Goal: Task Accomplishment & Management: Contribute content

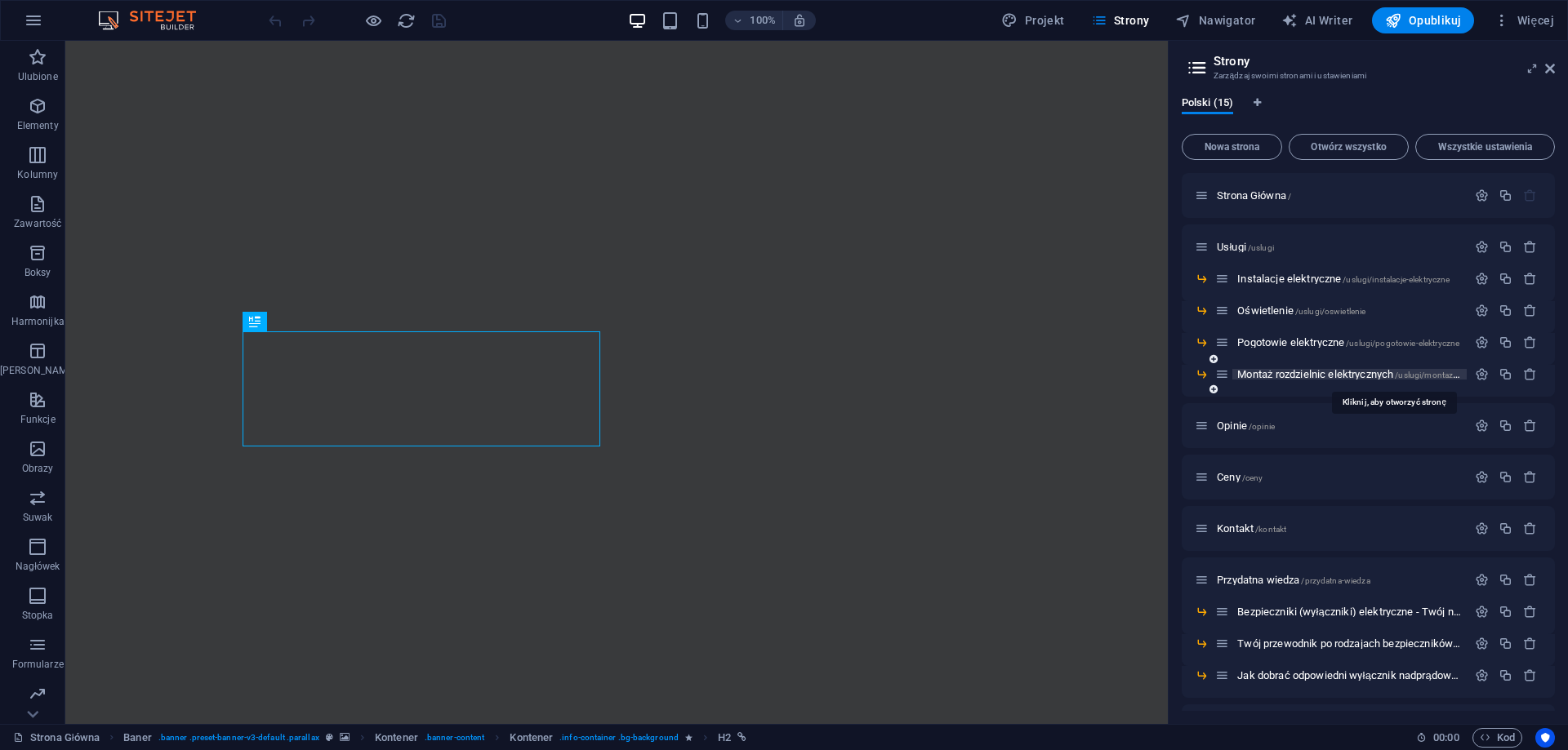
click at [1292, 372] on span "Montaż rozdzielnic elektrycznych /uslugi/montaz-rozdzielnic-elektrycznych" at bounding box center [1391, 374] width 311 height 12
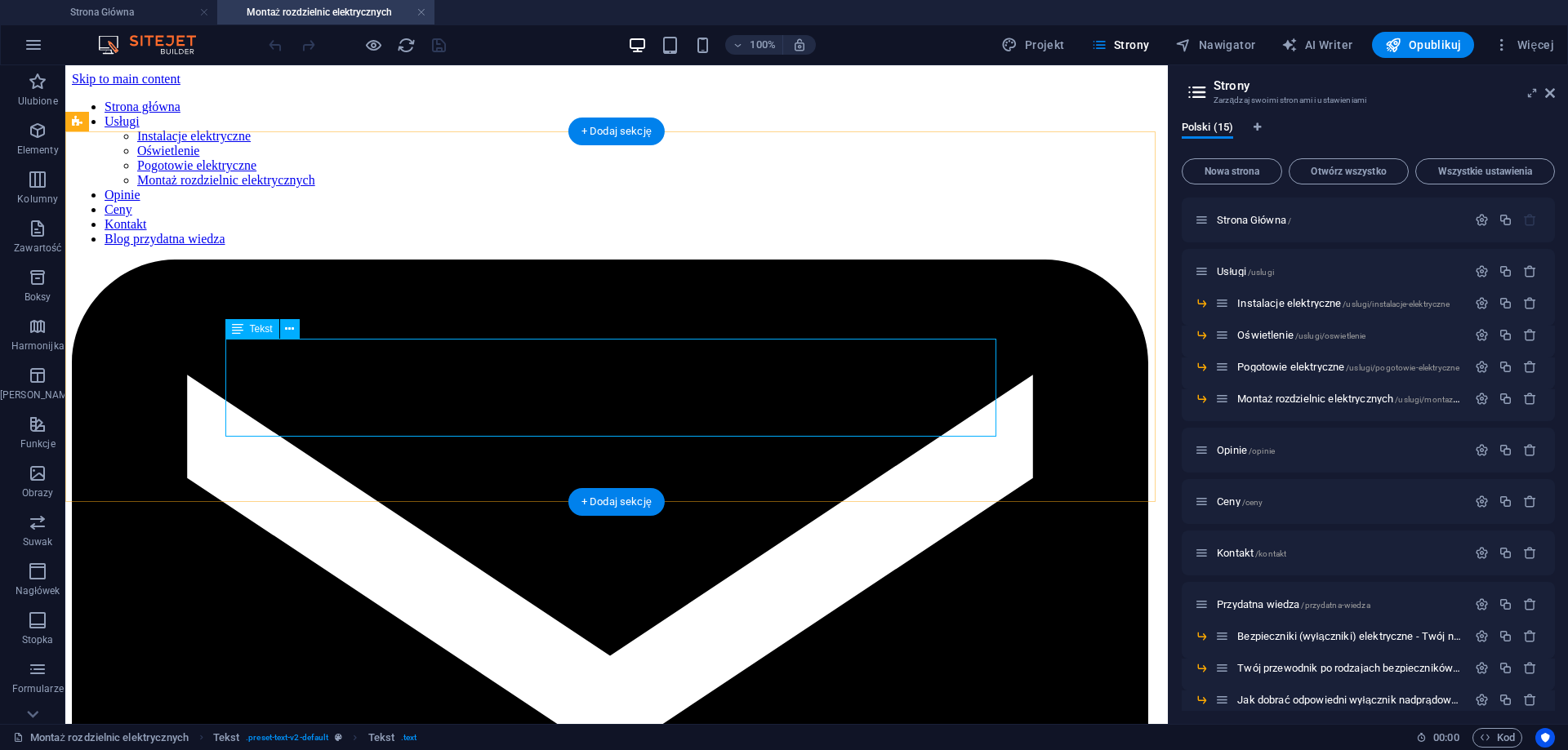
click at [268, 367] on div "Przeciągnij tutaj, aby zastąpić istniejącą zawartość. Naciśnij „Ctrl”, jeśli ch…" at bounding box center [616, 394] width 1103 height 658
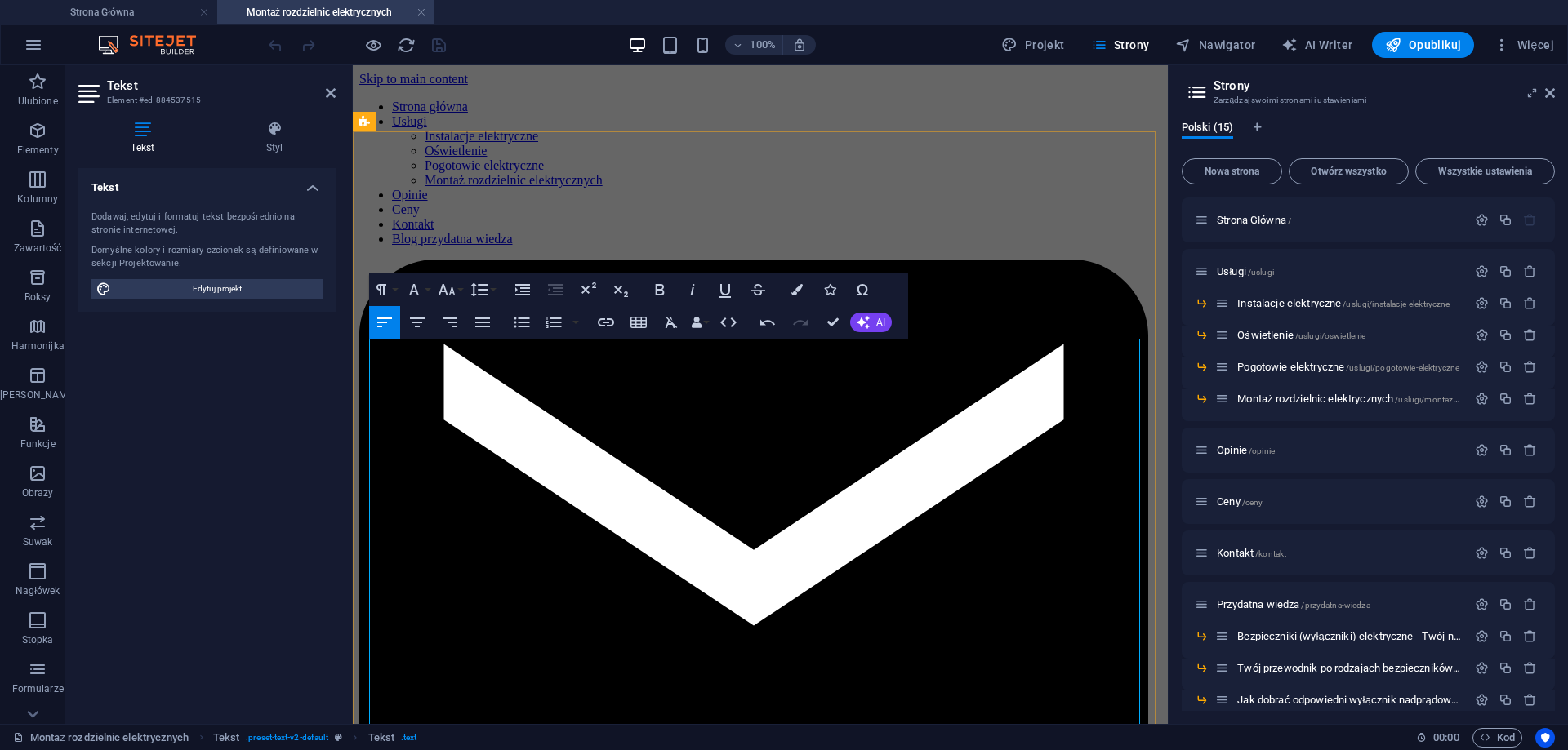
drag, startPoint x: 554, startPoint y: 430, endPoint x: 372, endPoint y: 366, distance: 192.9
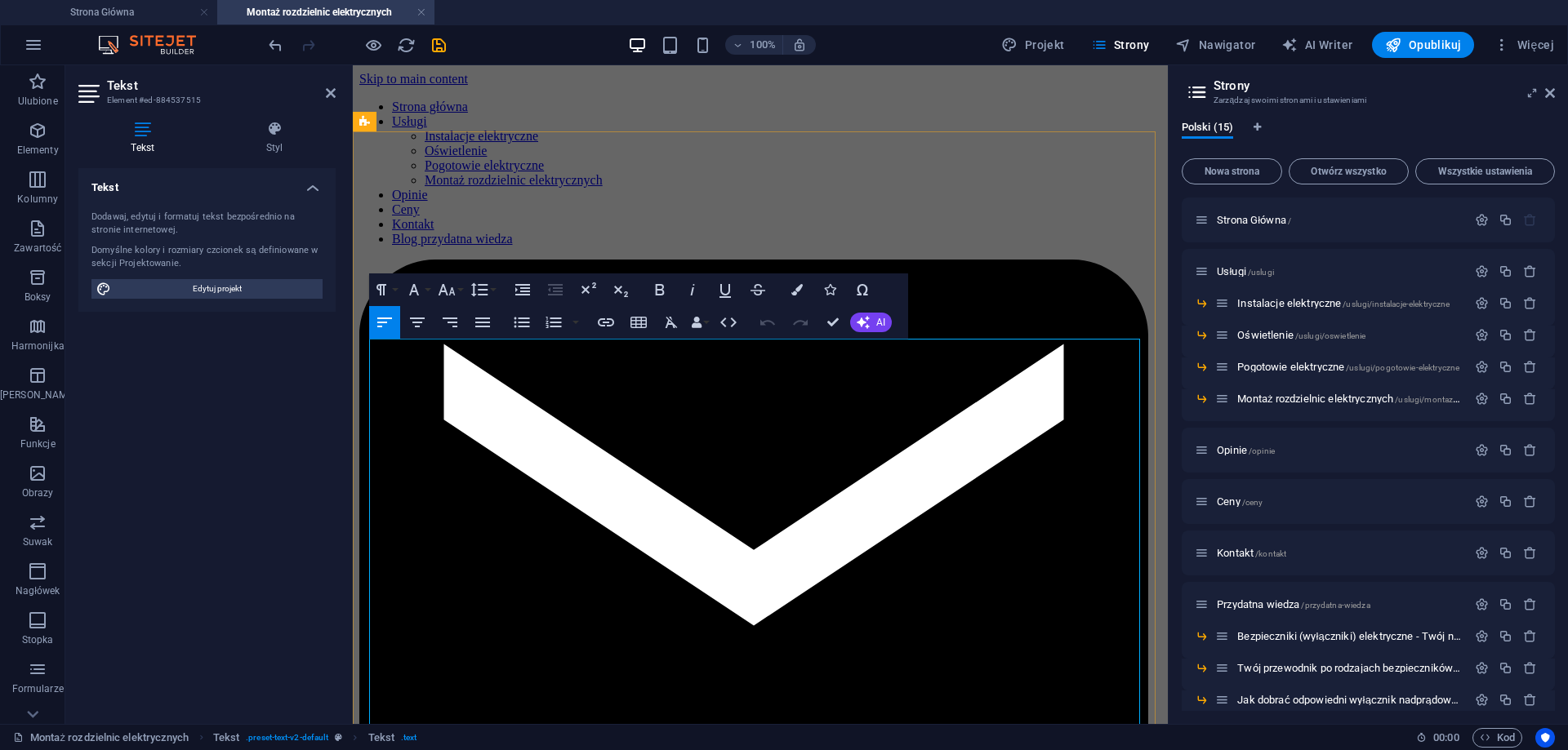
drag, startPoint x: 379, startPoint y: 508, endPoint x: 383, endPoint y: 520, distance: 12.6
click at [1432, 45] on span "Opublikuj" at bounding box center [1422, 44] width 76 height 17
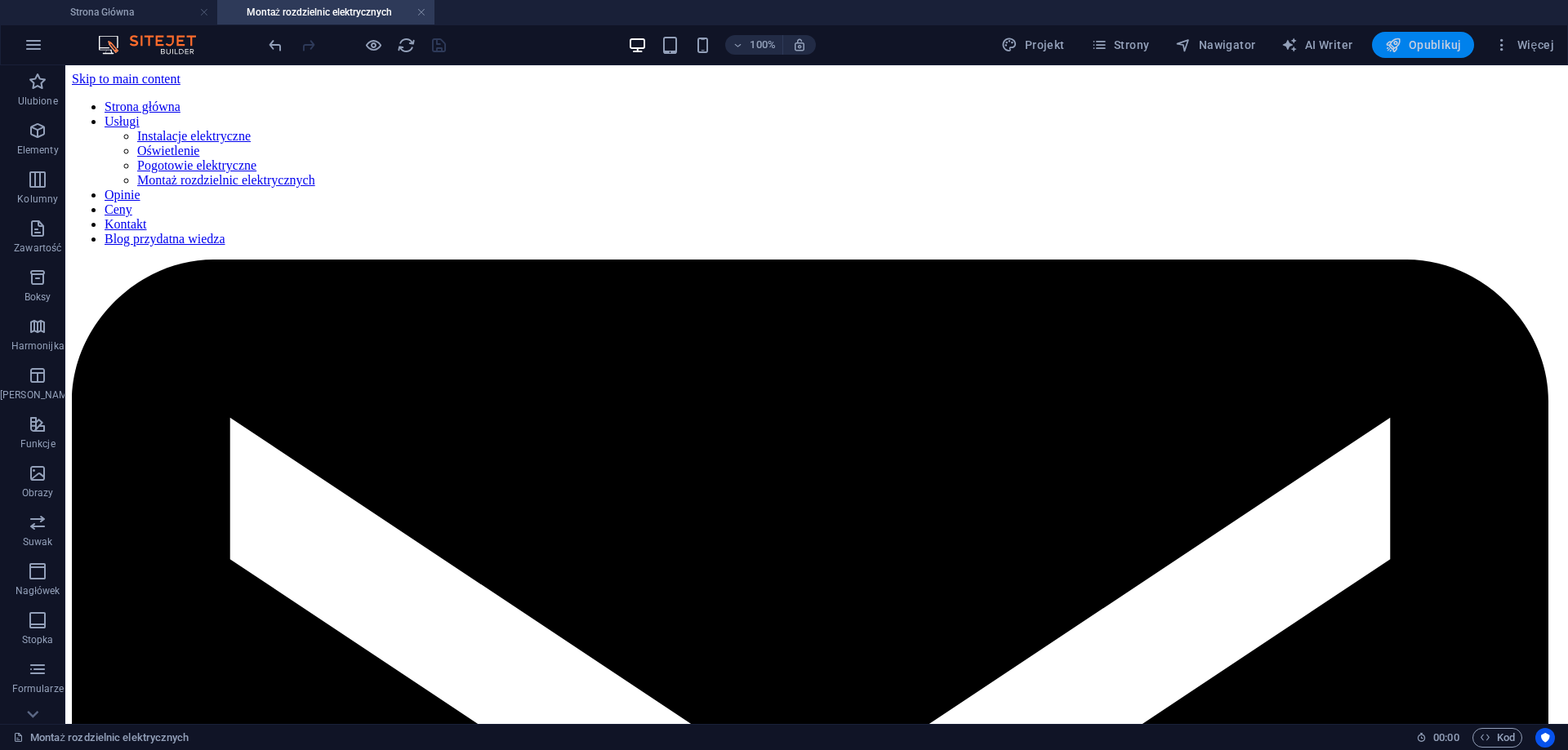
click at [1438, 50] on span "Opublikuj" at bounding box center [1422, 44] width 76 height 17
